Goal: Transaction & Acquisition: Book appointment/travel/reservation

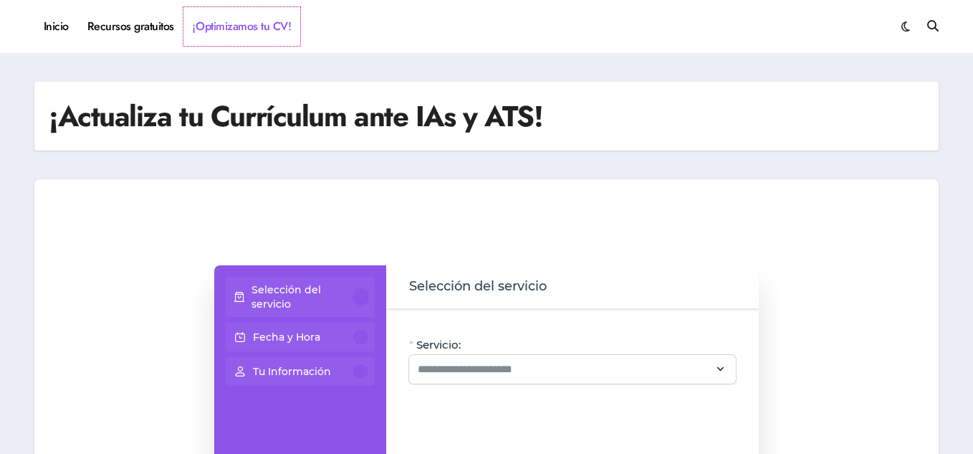
click at [252, 28] on link "¡Optimizamos tu CV!" at bounding box center [241, 26] width 117 height 39
click at [719, 368] on icon at bounding box center [720, 368] width 13 height 19
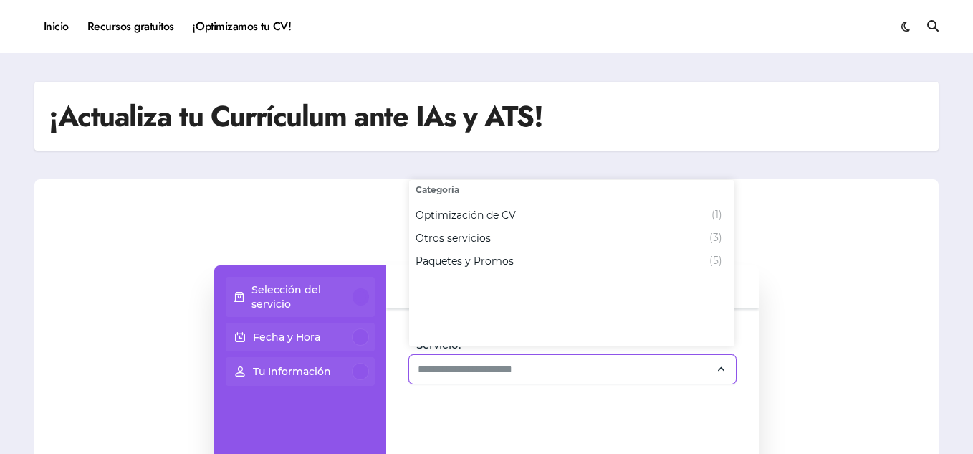
click at [720, 366] on icon at bounding box center [720, 368] width 13 height 19
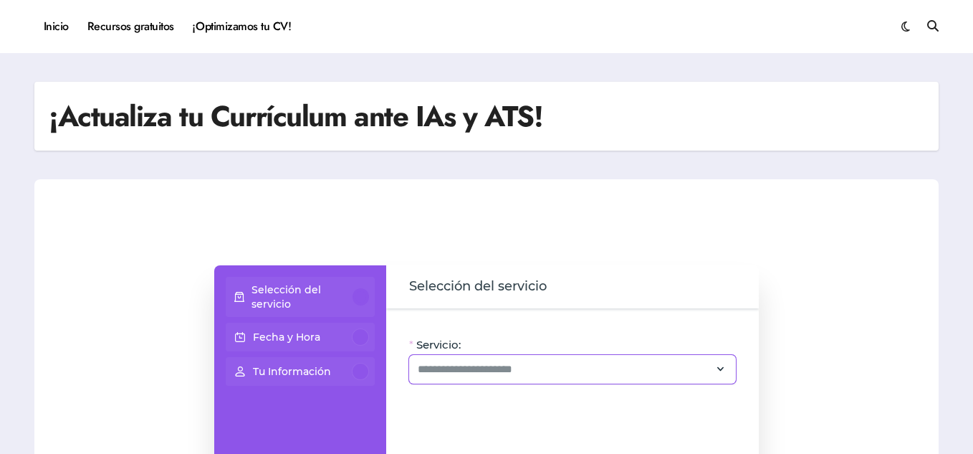
click at [722, 366] on icon at bounding box center [720, 368] width 13 height 19
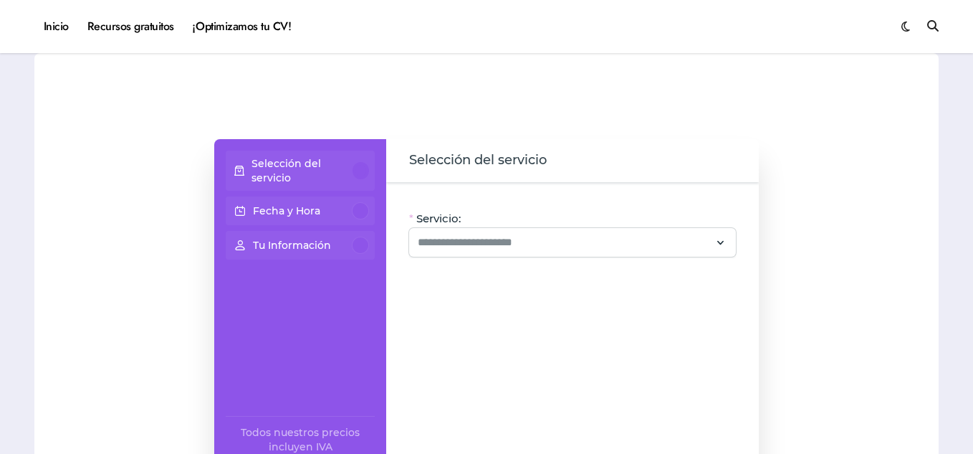
scroll to position [72, 0]
click at [704, 247] on input "Servicio:" at bounding box center [564, 243] width 292 height 17
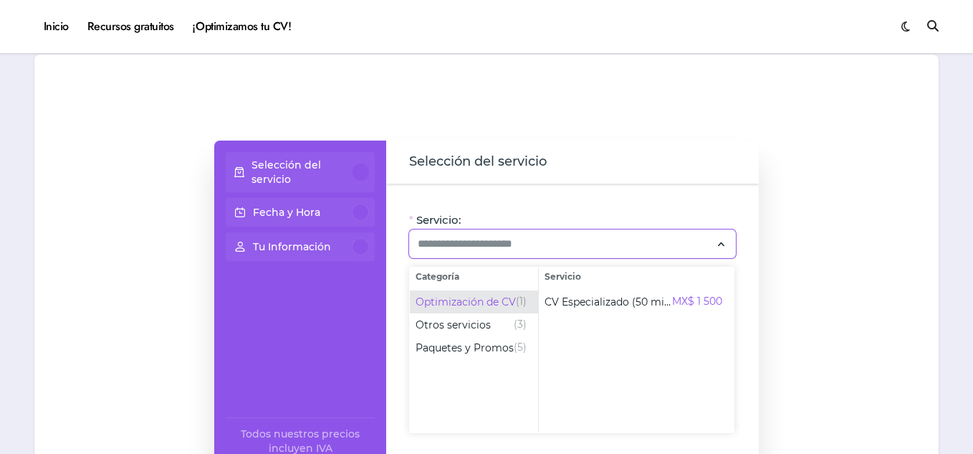
click at [499, 300] on span "Optimización de CV" at bounding box center [466, 302] width 100 height 14
click at [444, 305] on span "Optimización de CV" at bounding box center [466, 302] width 100 height 14
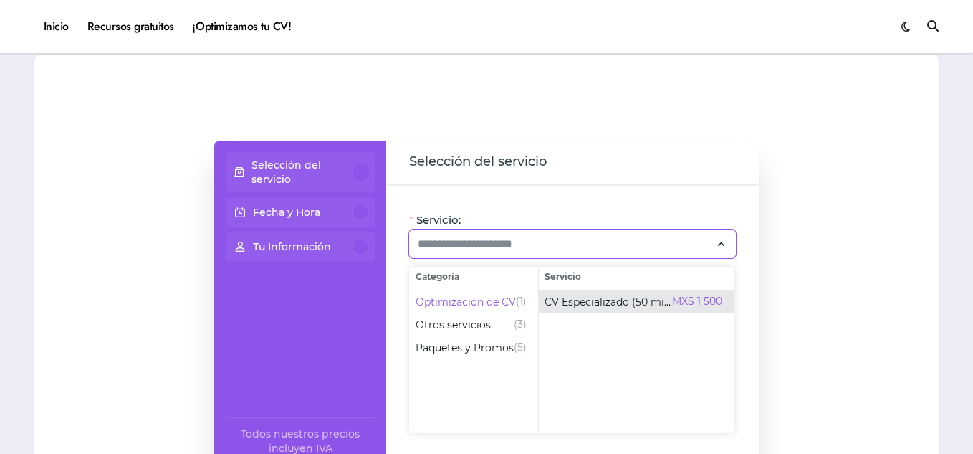
click at [647, 305] on span "CV Especializado (50 min)" at bounding box center [609, 302] width 128 height 14
type input "**********"
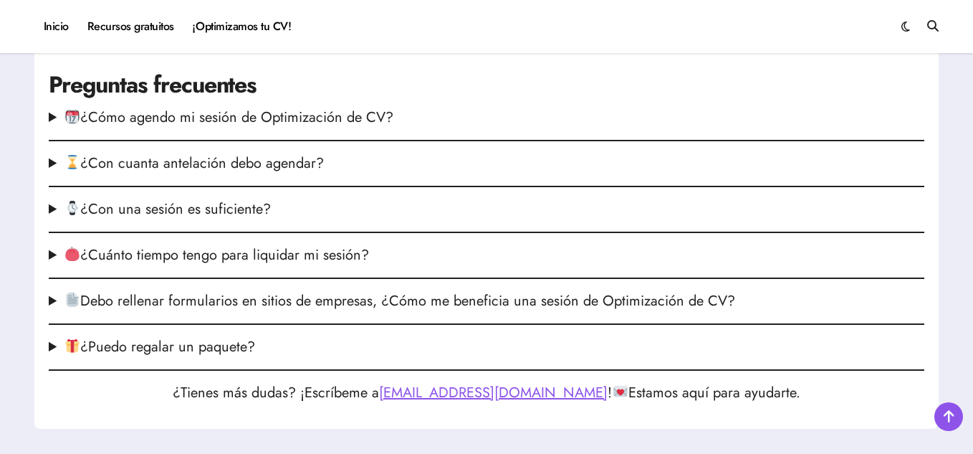
scroll to position [2010, 0]
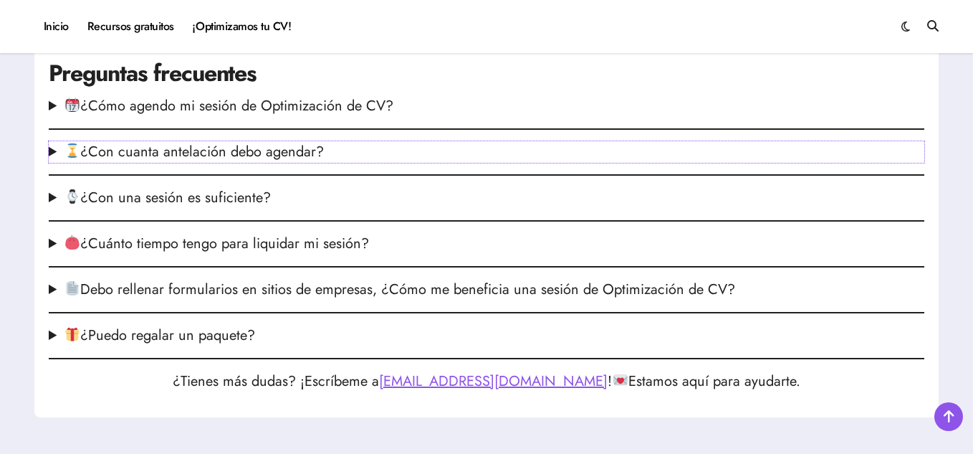
click at [286, 153] on summary "¿Con cuanta antelación debo agendar?" at bounding box center [487, 151] width 876 height 21
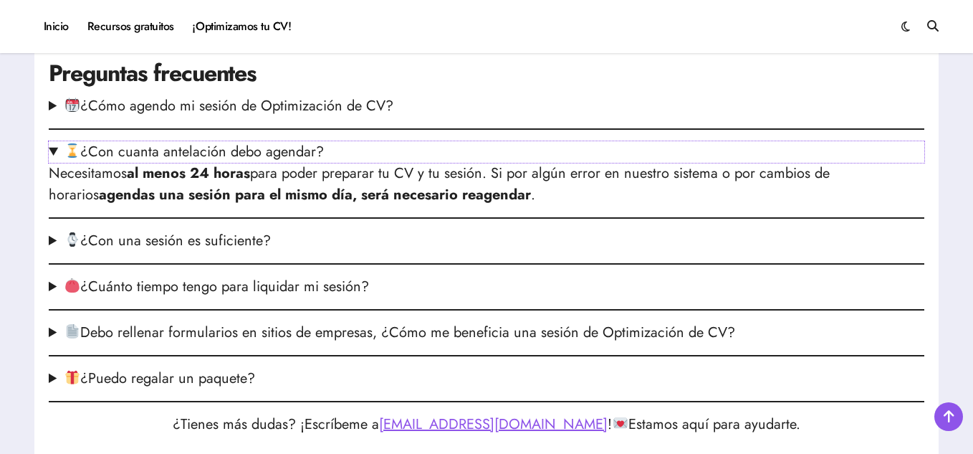
click at [52, 158] on summary "¿Con cuanta antelación debo agendar?" at bounding box center [487, 151] width 876 height 21
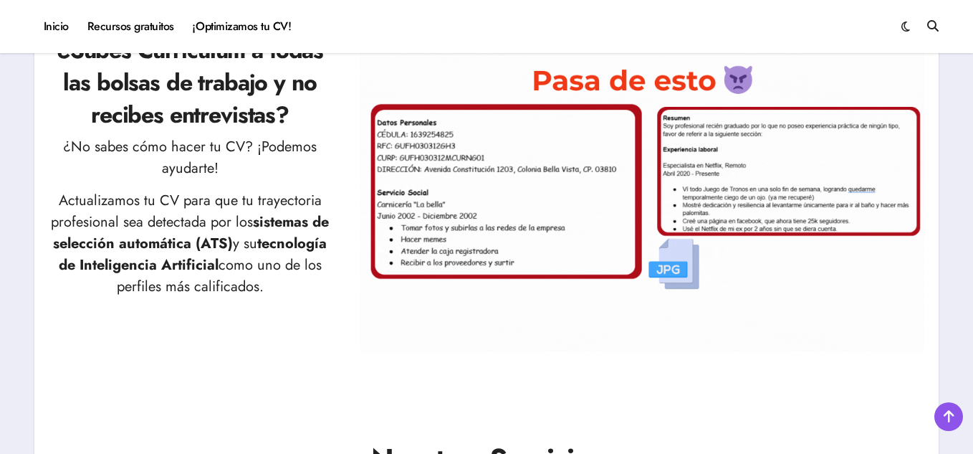
scroll to position [651, 0]
